Goal: Check status: Check status

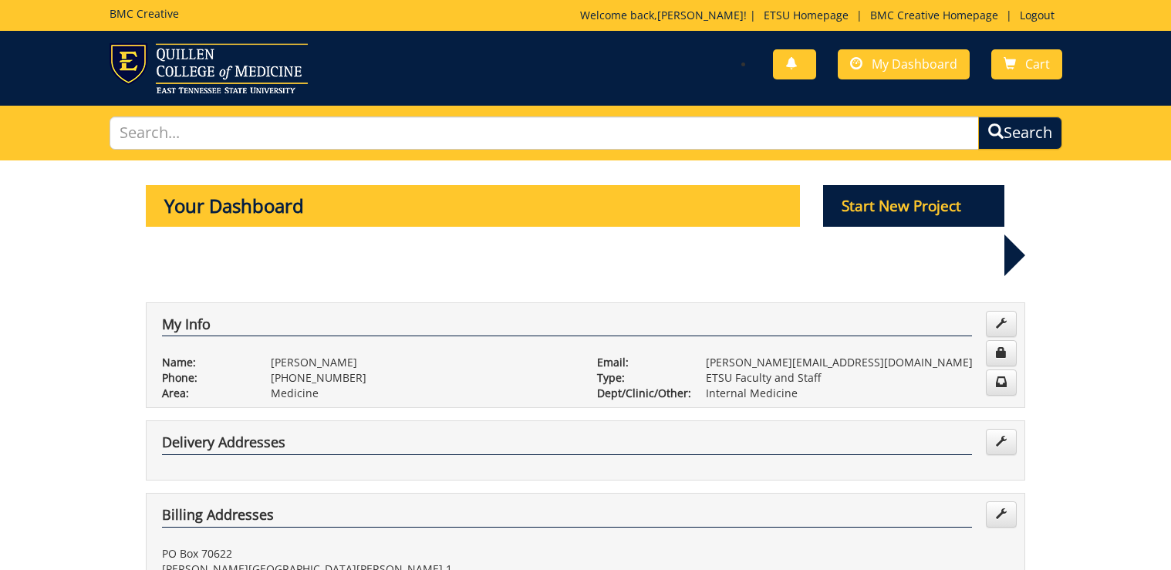
scroll to position [677, 0]
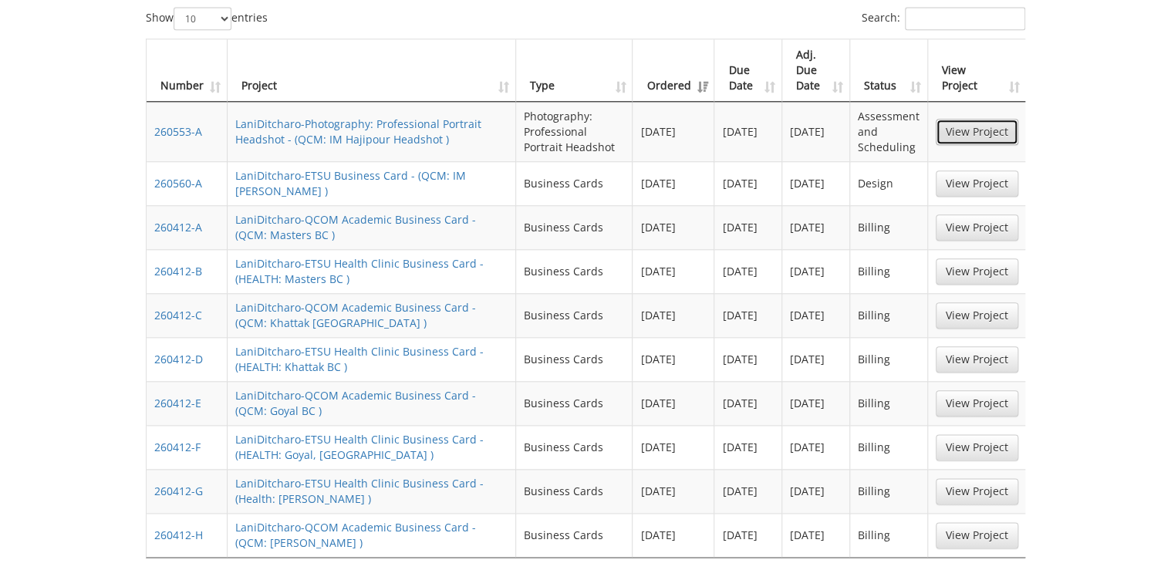
click at [979, 119] on link "View Project" at bounding box center [976, 132] width 83 height 26
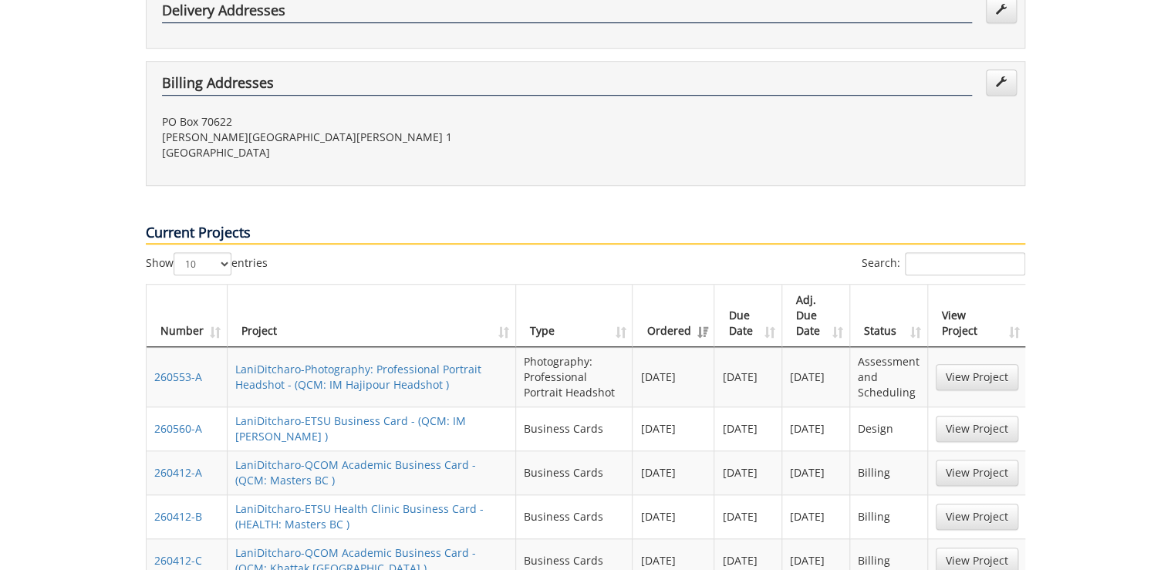
scroll to position [740, 0]
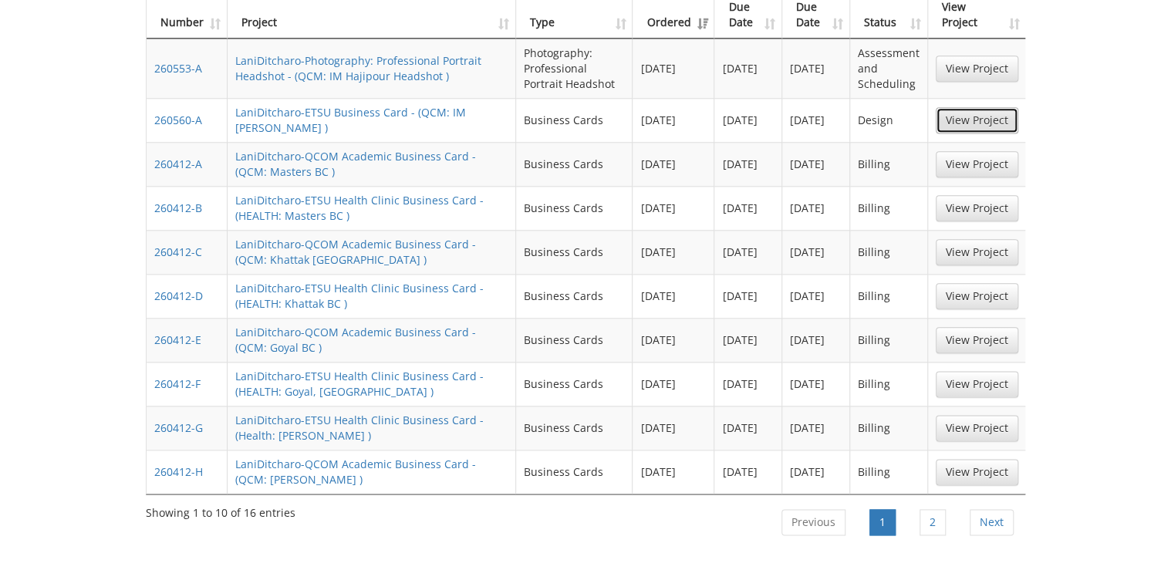
click at [972, 107] on link "View Project" at bounding box center [976, 120] width 83 height 26
click at [931, 509] on link "2" at bounding box center [932, 522] width 26 height 26
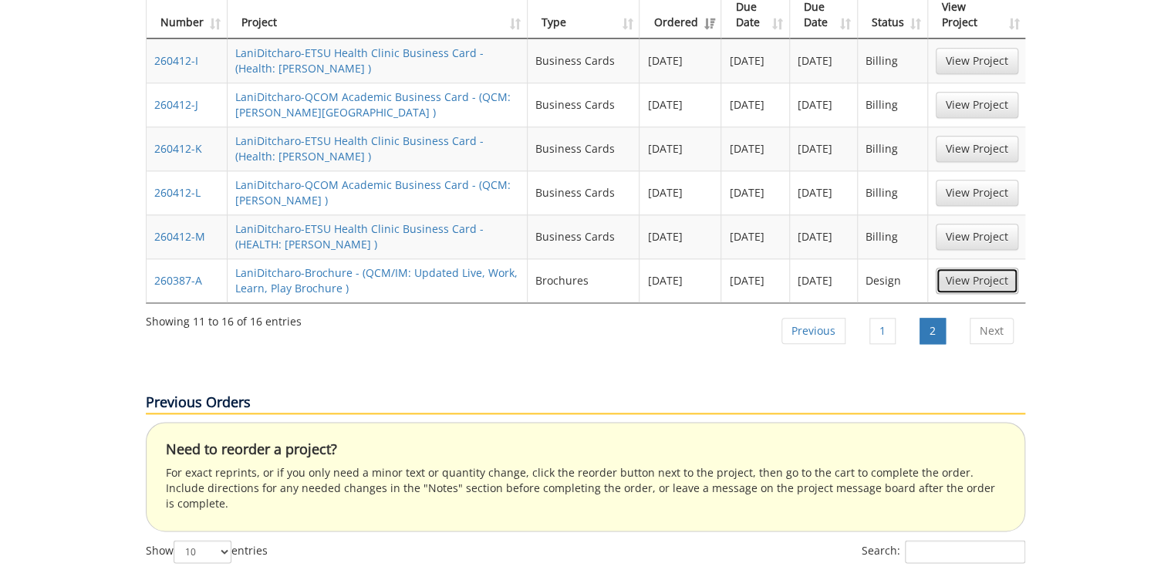
click at [955, 268] on link "View Project" at bounding box center [976, 281] width 83 height 26
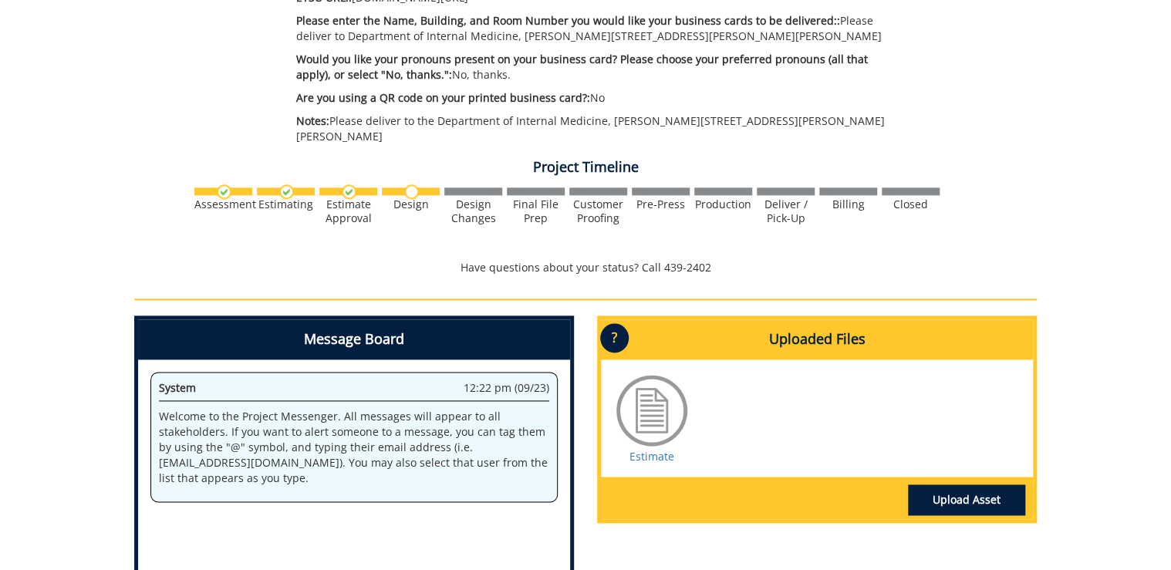
scroll to position [1061, 0]
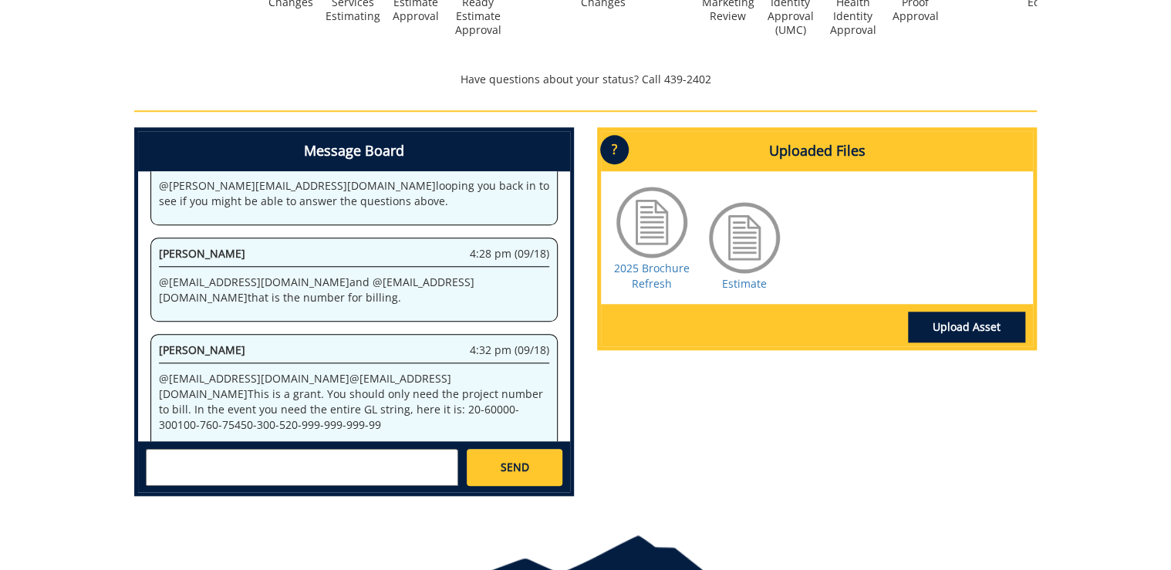
scroll to position [617, 0]
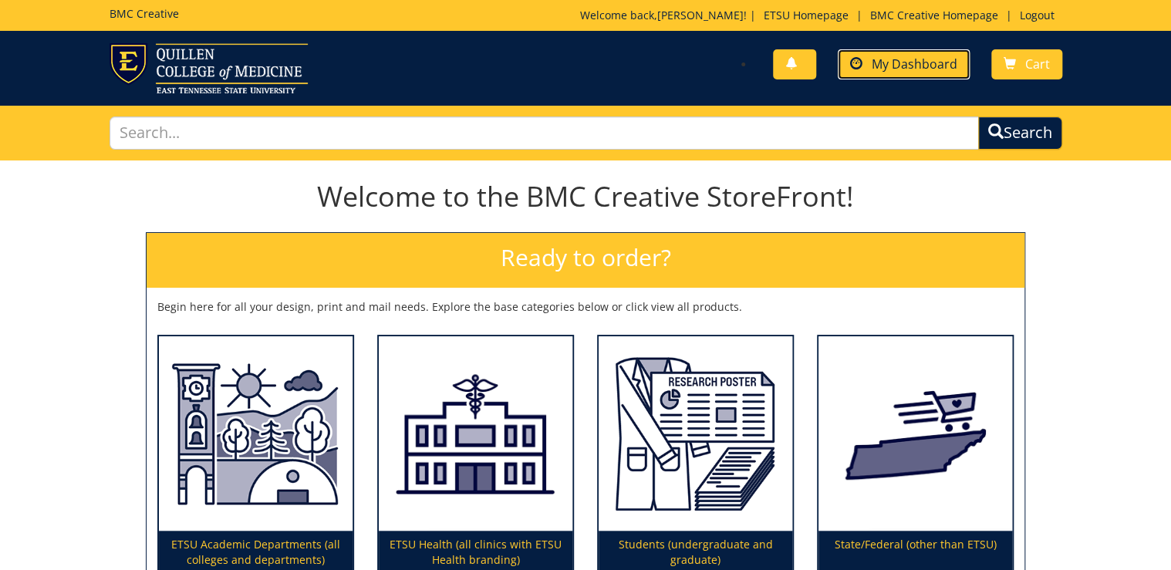
click at [931, 68] on span "My Dashboard" at bounding box center [914, 64] width 86 height 17
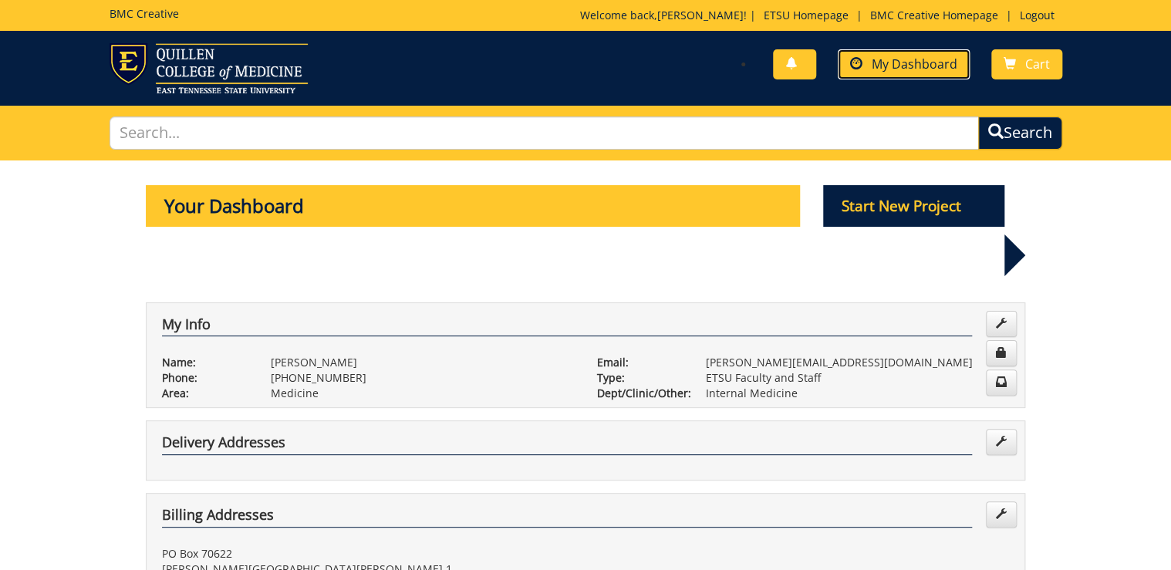
click at [910, 65] on span "My Dashboard" at bounding box center [914, 64] width 86 height 17
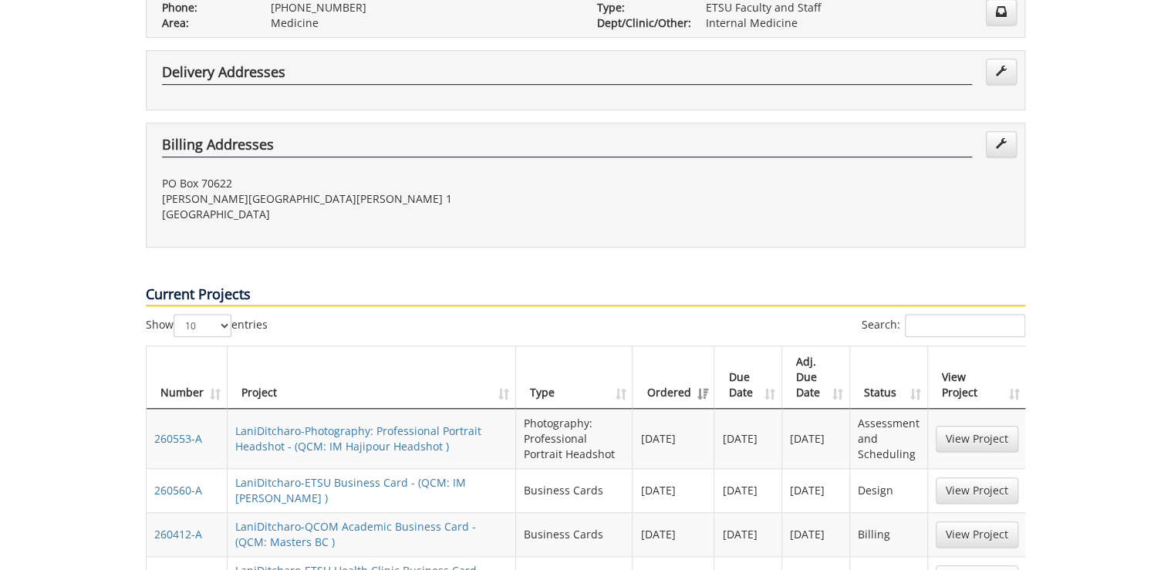
scroll to position [555, 0]
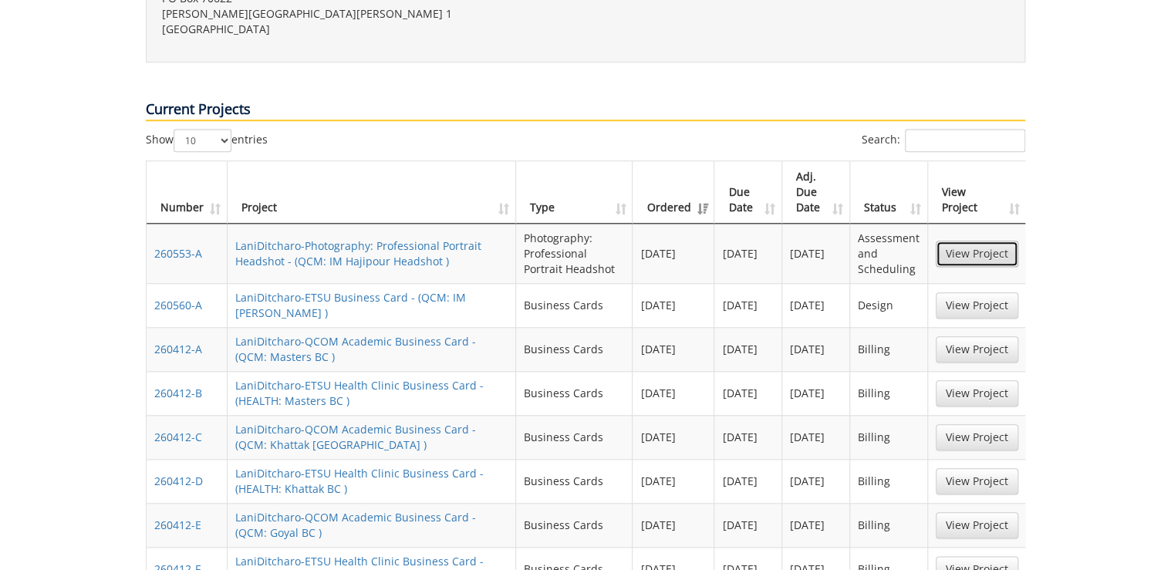
click at [986, 241] on link "View Project" at bounding box center [976, 254] width 83 height 26
drag, startPoint x: 969, startPoint y: 258, endPoint x: 931, endPoint y: 280, distance: 43.2
click at [969, 292] on link "View Project" at bounding box center [976, 305] width 83 height 26
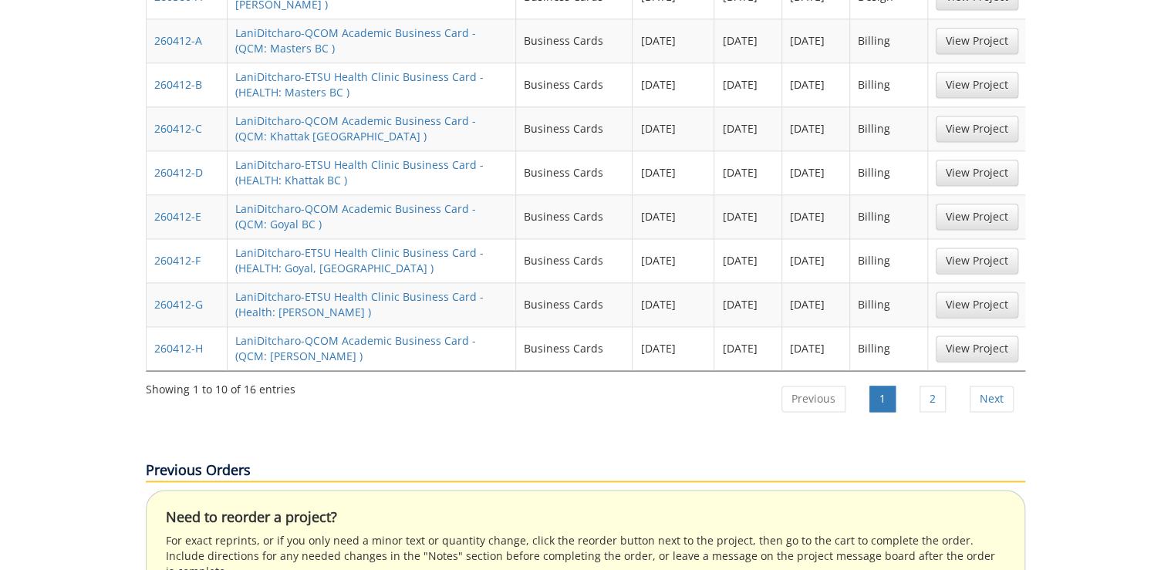
scroll to position [925, 0]
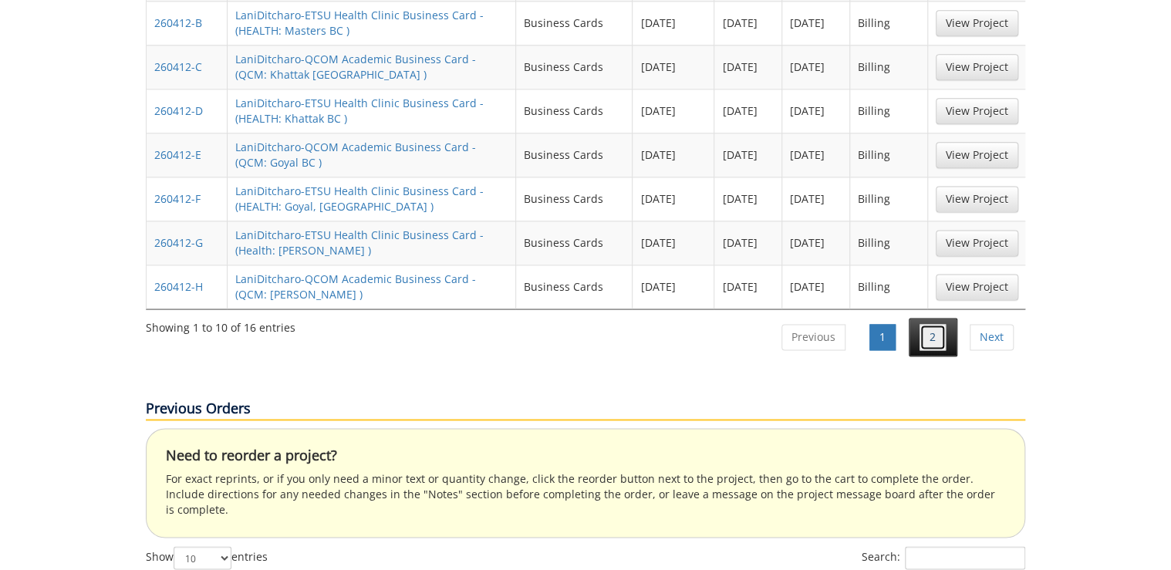
click at [940, 324] on link "2" at bounding box center [932, 337] width 26 height 26
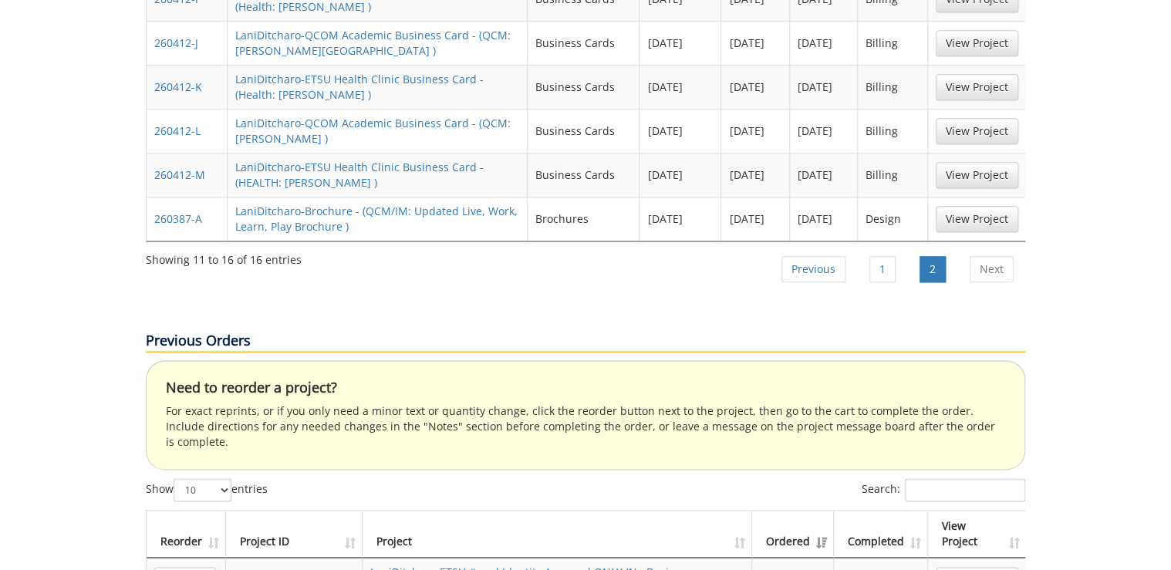
scroll to position [617, 0]
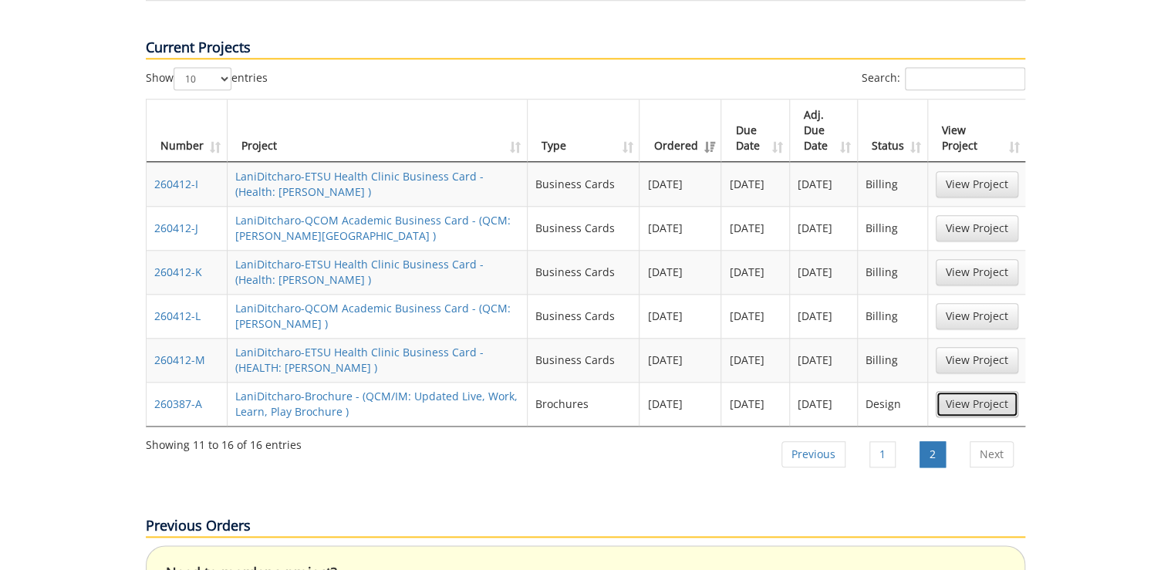
click at [976, 391] on link "View Project" at bounding box center [976, 404] width 83 height 26
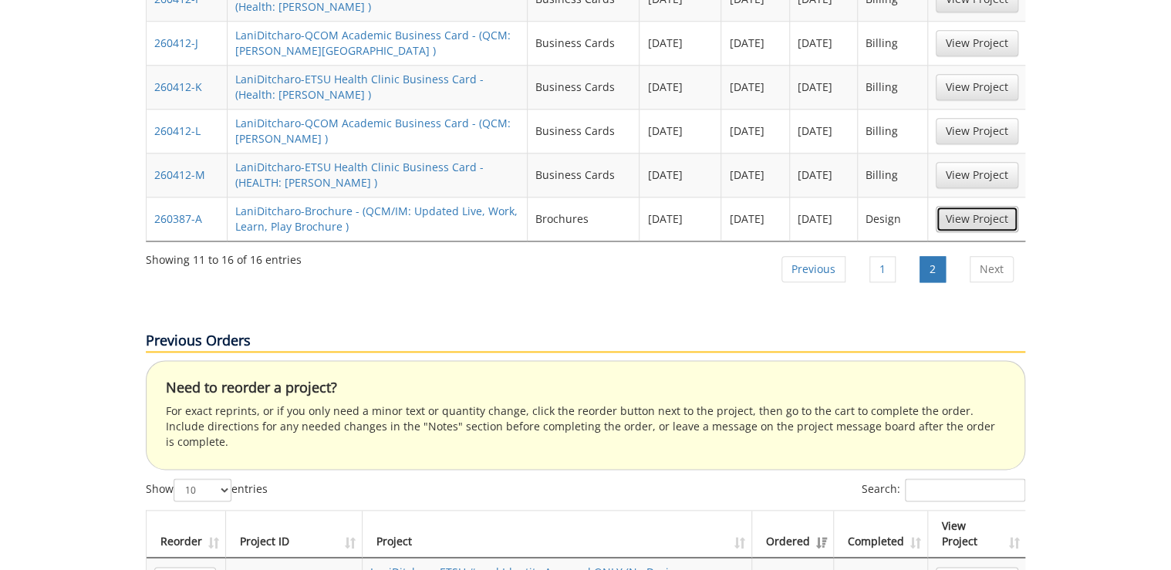
click at [979, 206] on link "View Project" at bounding box center [976, 219] width 83 height 26
click at [889, 256] on link "1" at bounding box center [882, 269] width 26 height 26
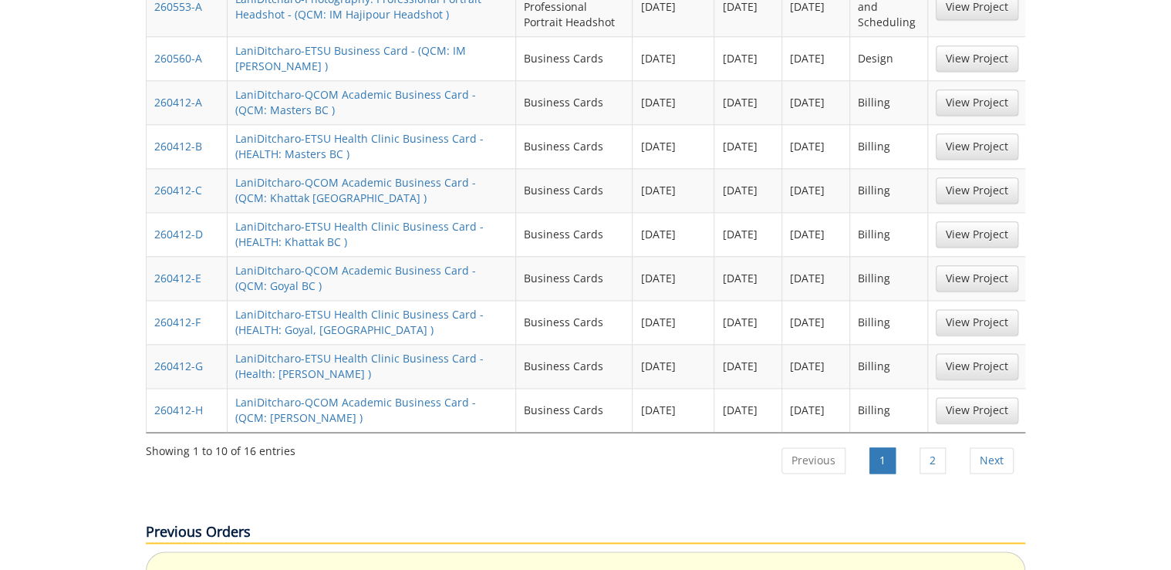
scroll to position [617, 0]
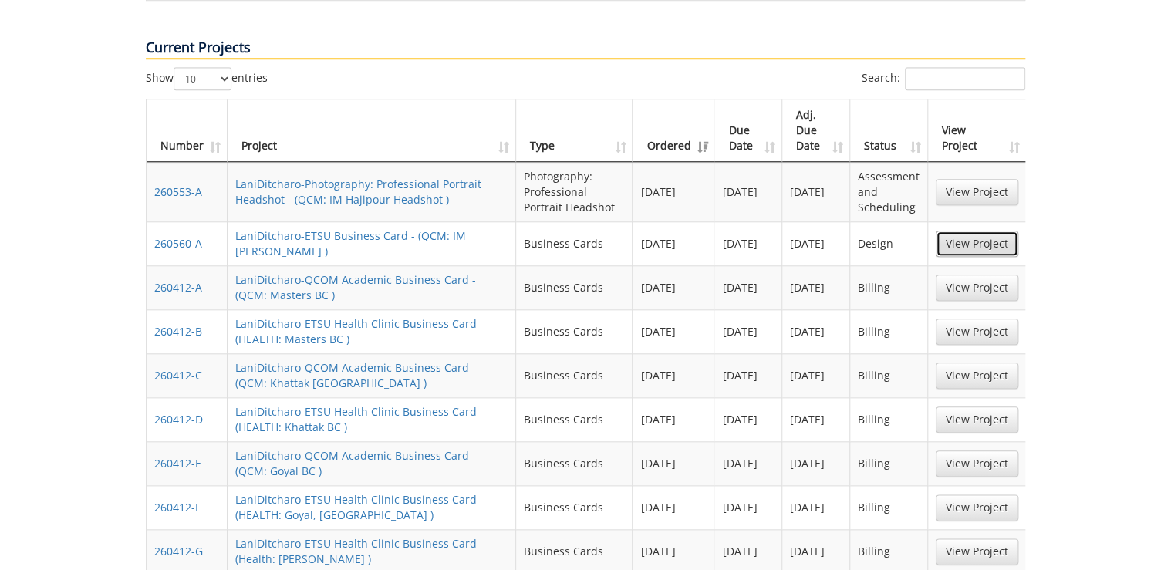
click at [978, 231] on link "View Project" at bounding box center [976, 244] width 83 height 26
click at [987, 179] on link "View Project" at bounding box center [976, 192] width 83 height 26
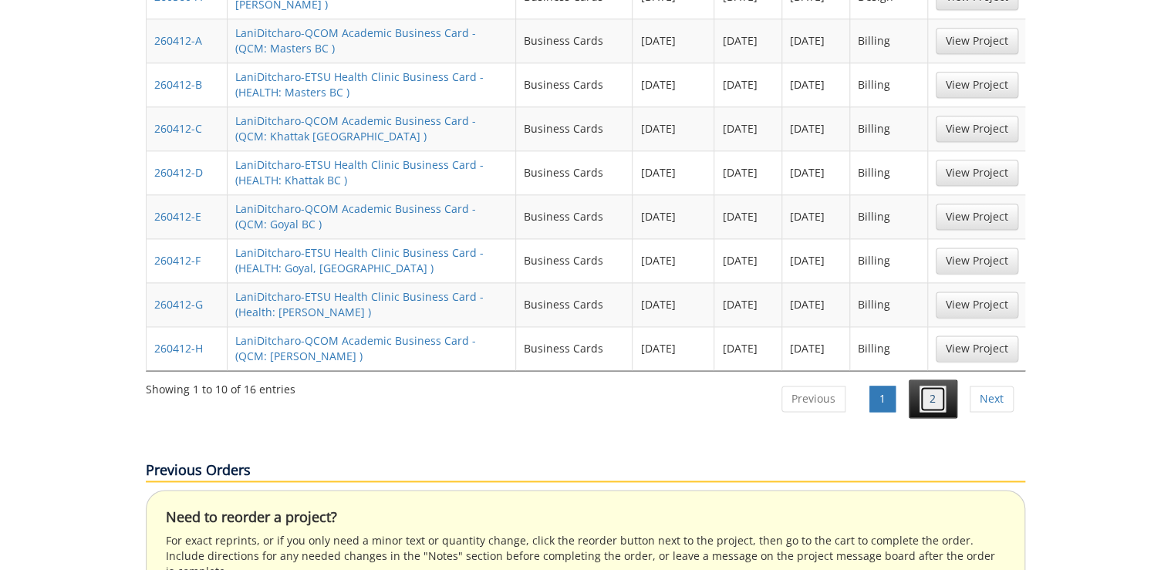
click at [925, 386] on link "2" at bounding box center [932, 399] width 26 height 26
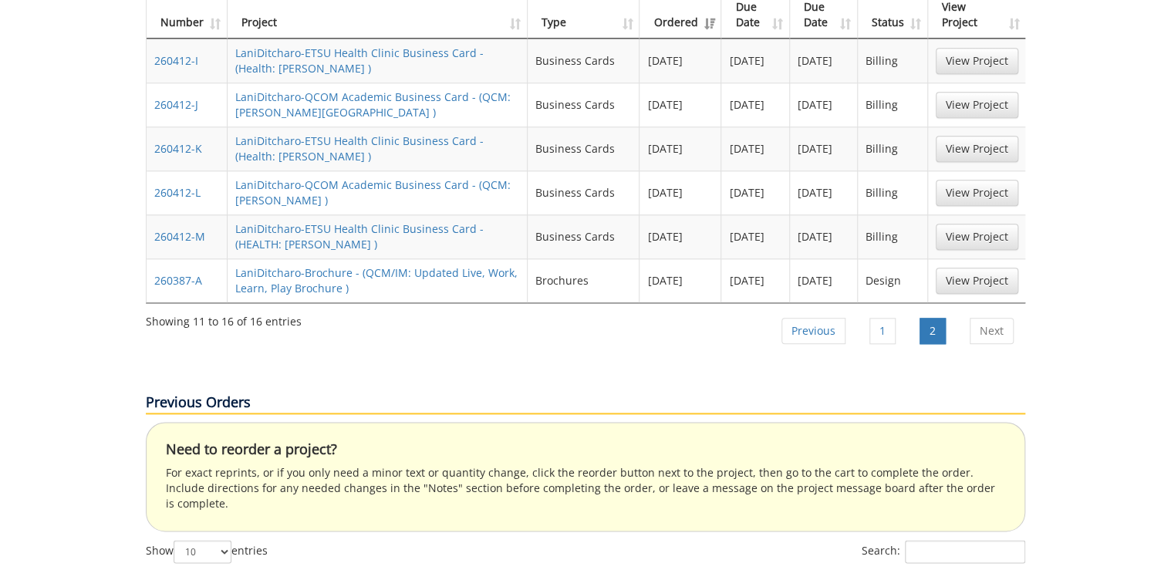
scroll to position [617, 0]
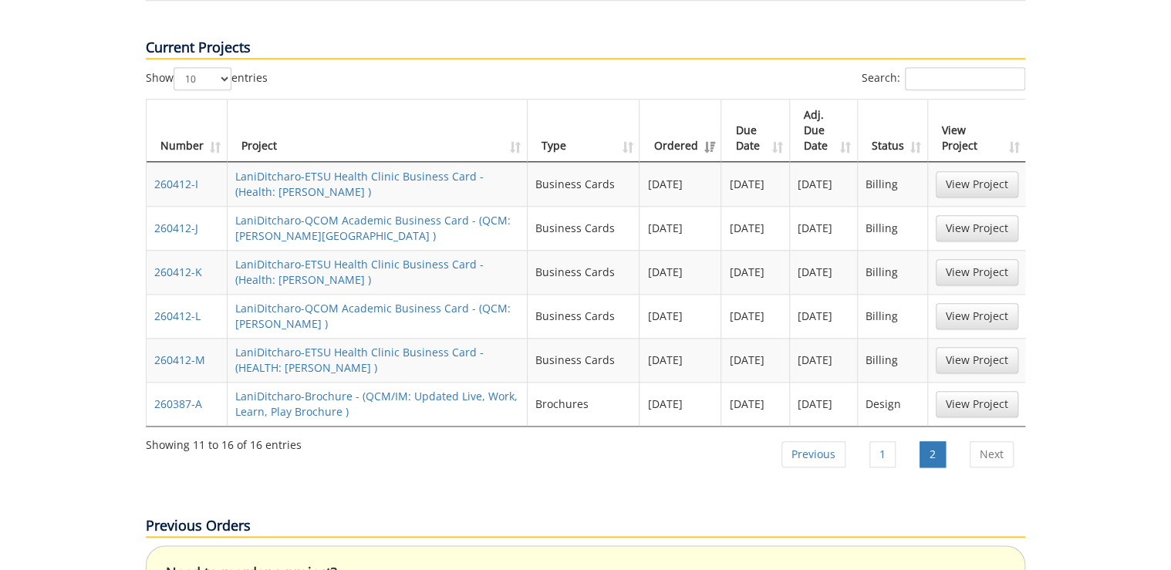
click at [977, 382] on td "View Project" at bounding box center [977, 404] width 98 height 44
click at [971, 391] on link "View Project" at bounding box center [976, 404] width 83 height 26
click at [882, 441] on link "1" at bounding box center [882, 454] width 26 height 26
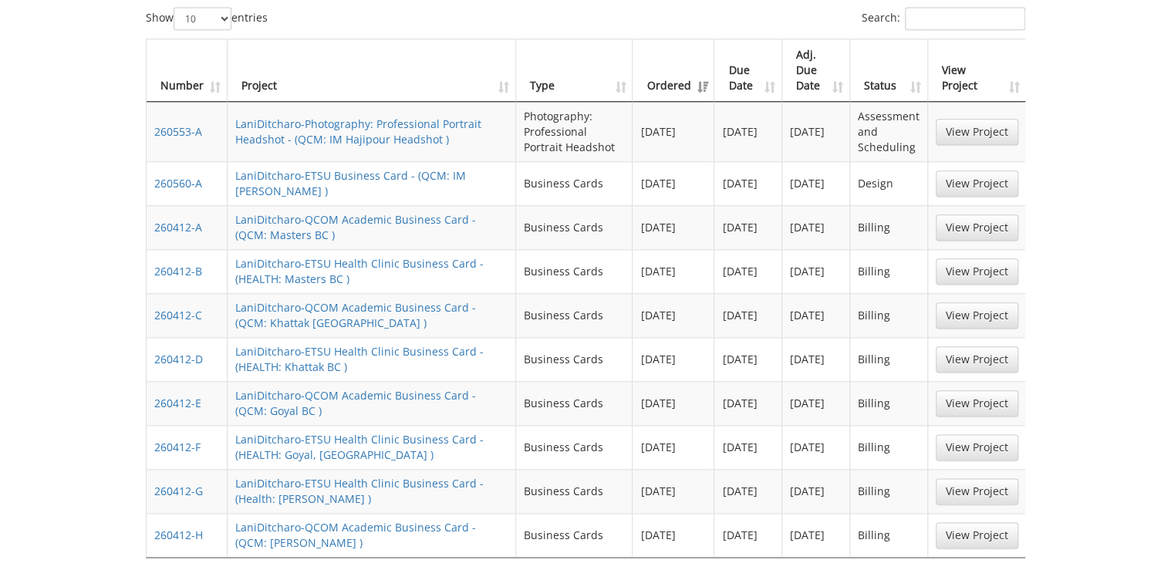
scroll to position [615, 0]
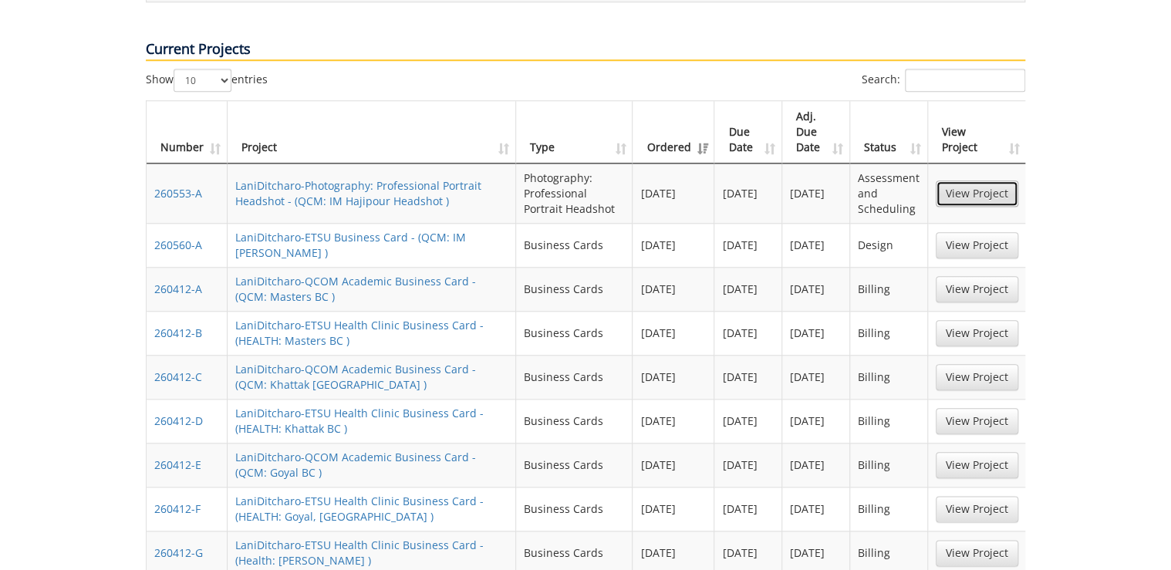
click at [972, 180] on link "View Project" at bounding box center [976, 193] width 83 height 26
click at [999, 232] on link "View Project" at bounding box center [976, 245] width 83 height 26
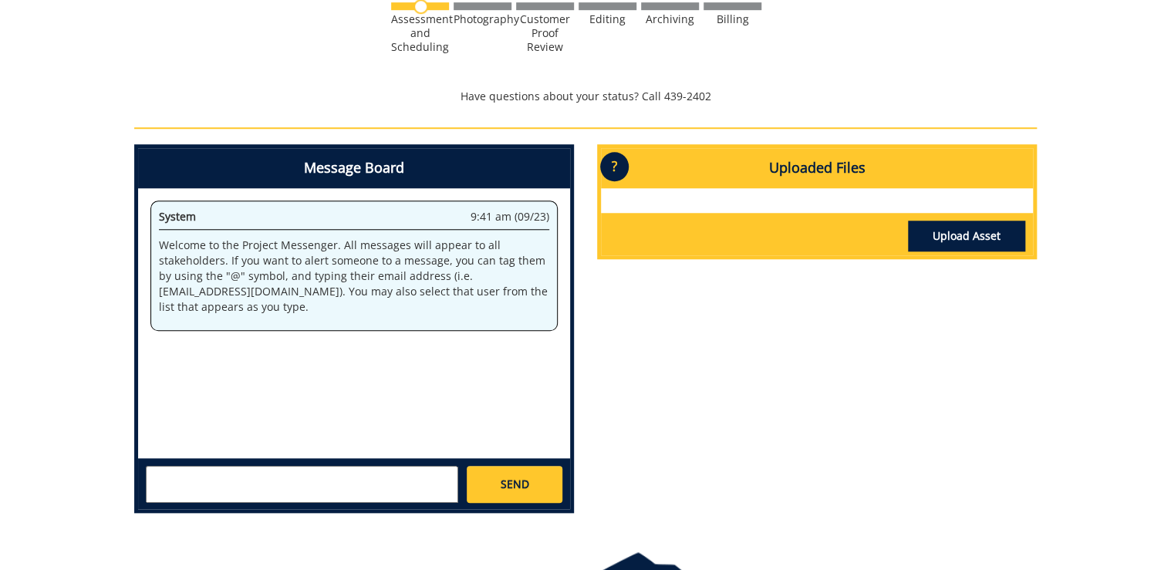
scroll to position [617, 0]
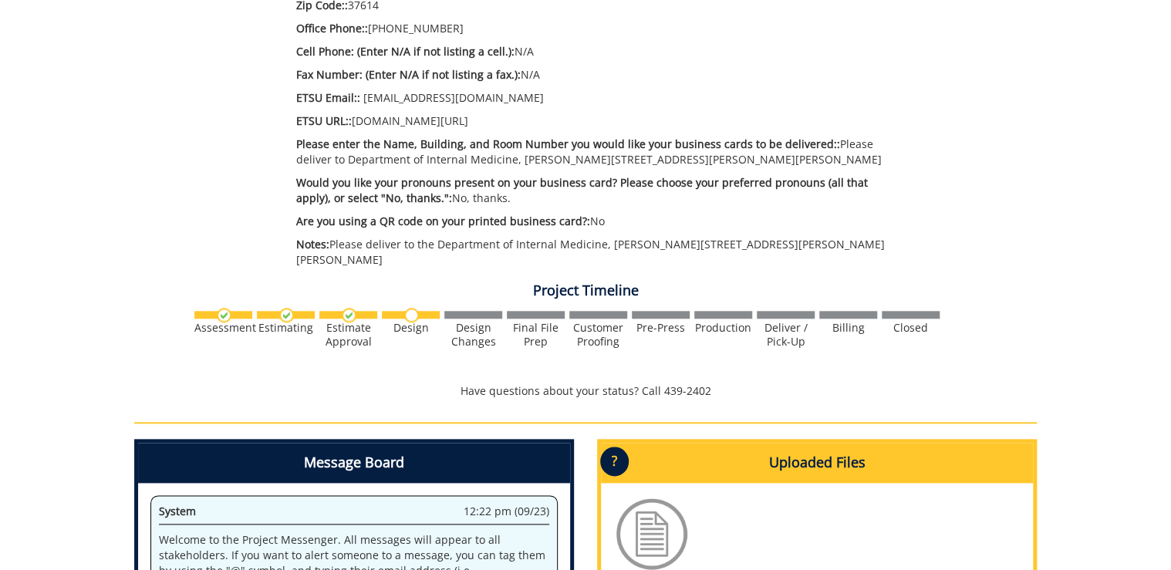
scroll to position [925, 0]
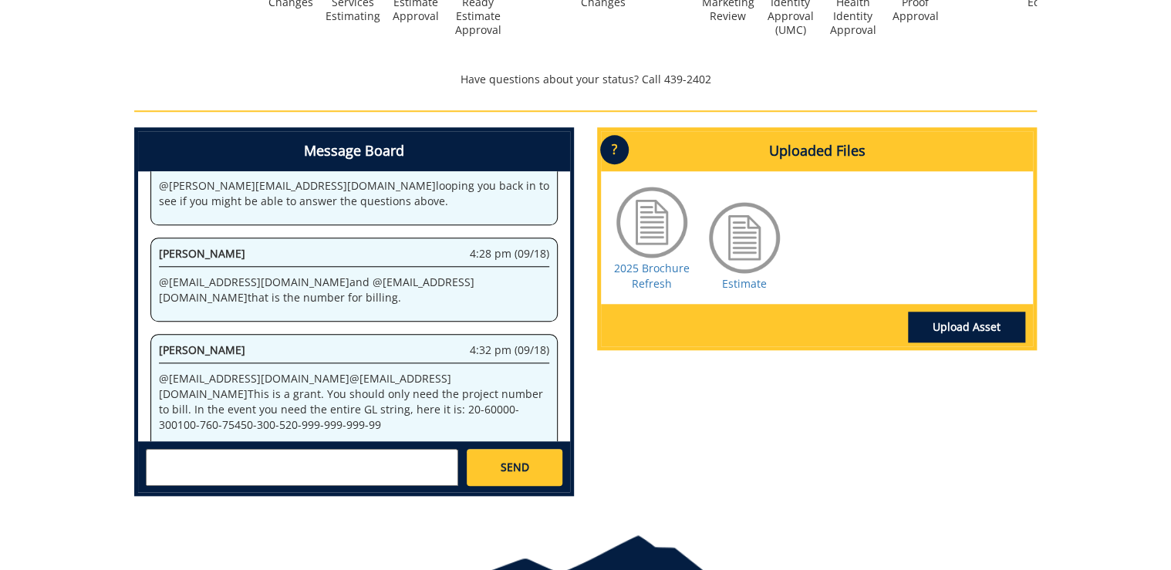
scroll to position [617, 0]
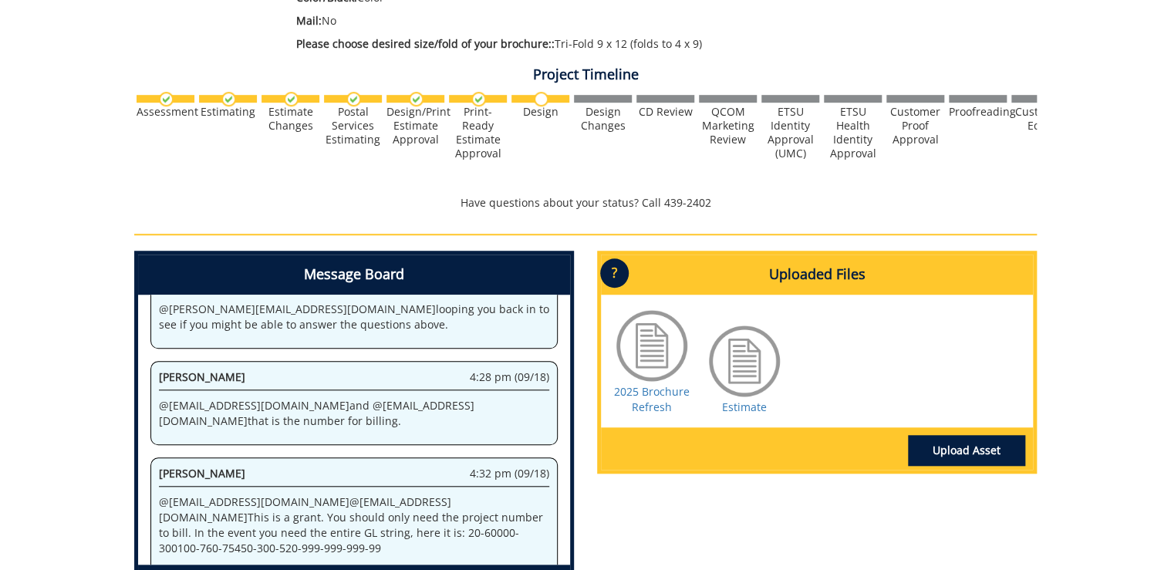
scroll to position [494, 0]
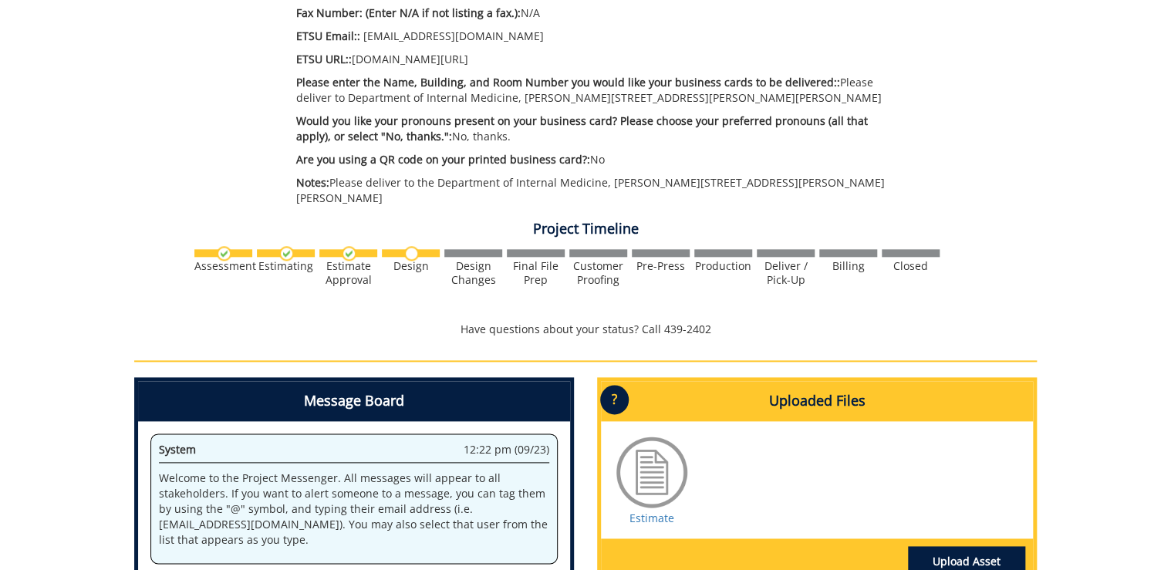
scroll to position [987, 0]
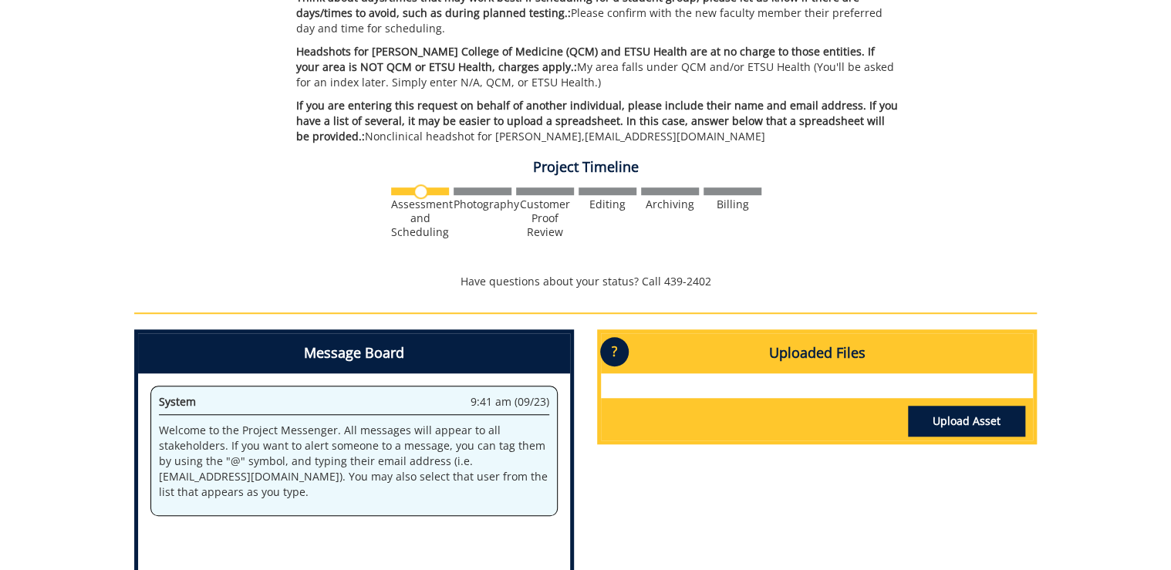
scroll to position [617, 0]
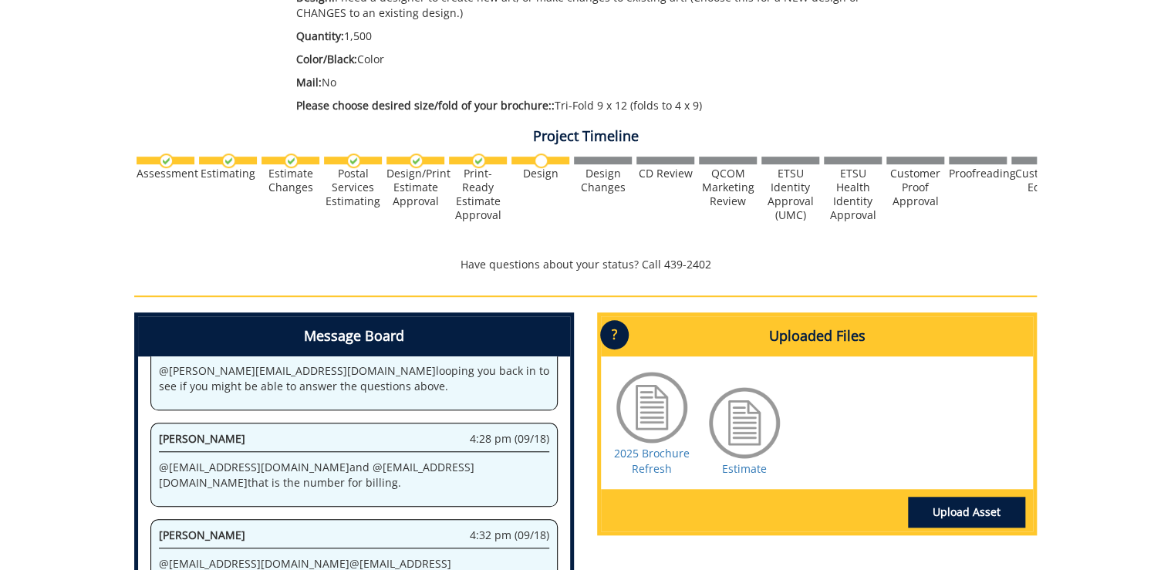
scroll to position [617, 0]
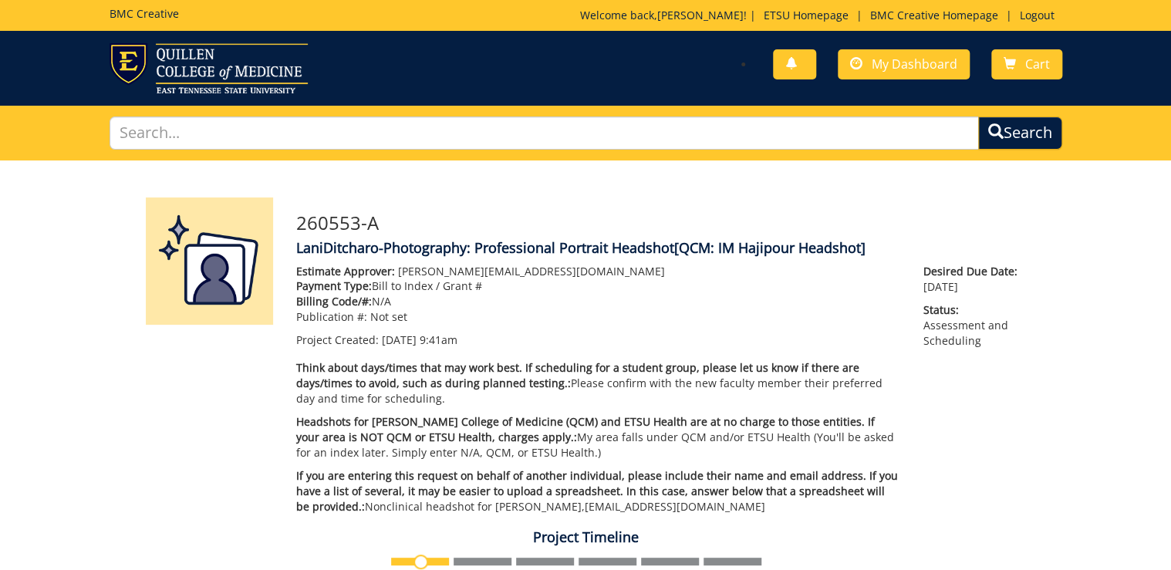
scroll to position [432, 0]
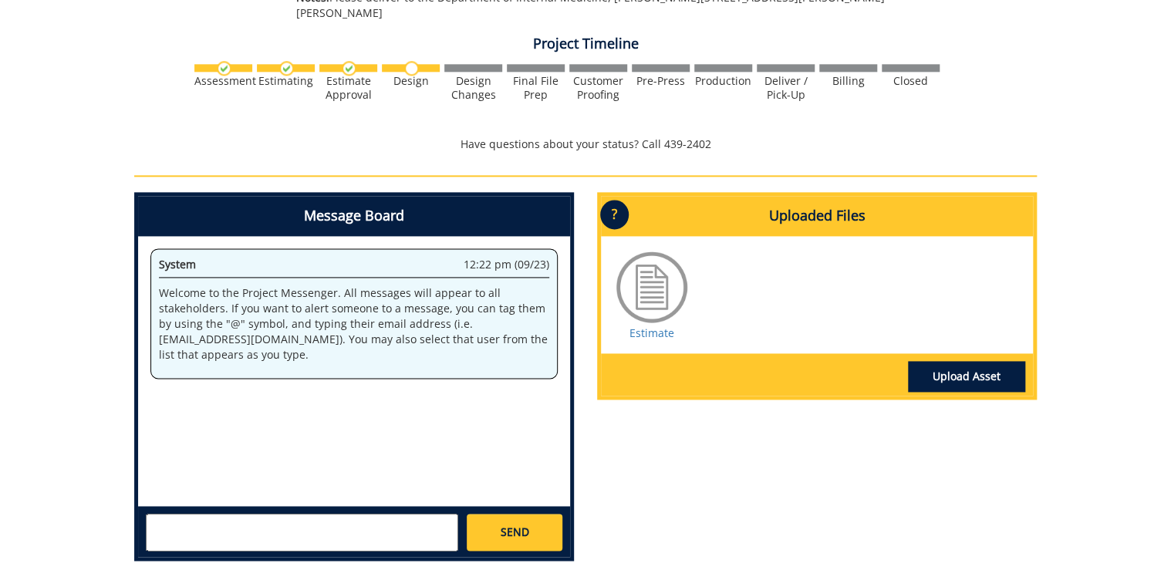
scroll to position [987, 0]
